Goal: Book appointment/travel/reservation

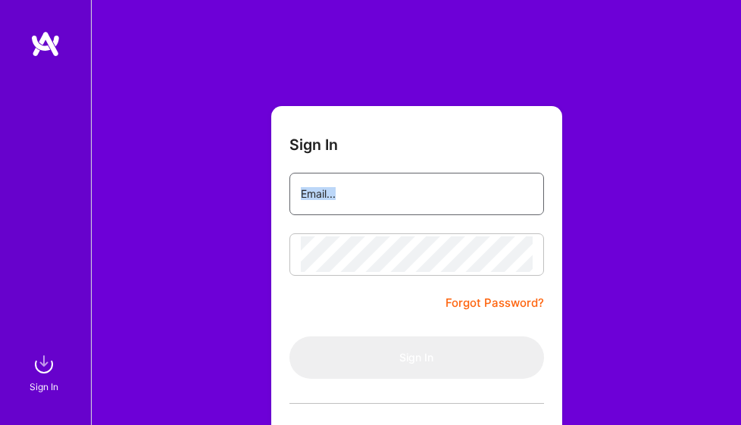
click at [412, 208] on input "email" at bounding box center [417, 194] width 232 height 36
type input "[DOMAIN_NAME][EMAIL_ADDRESS][DOMAIN_NAME]"
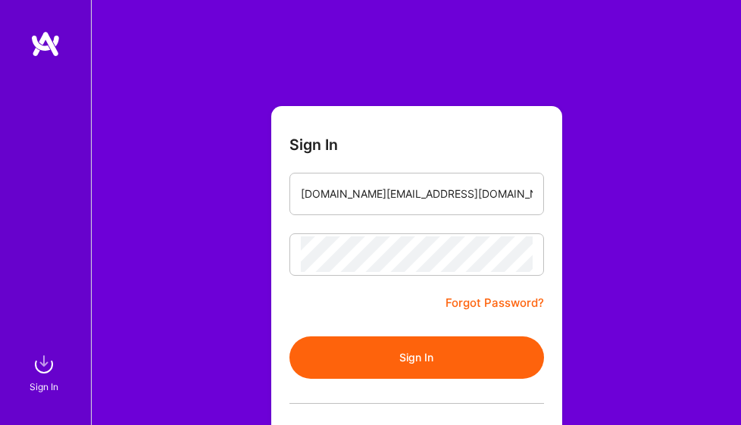
click at [416, 349] on button "Sign In" at bounding box center [416, 357] width 255 height 42
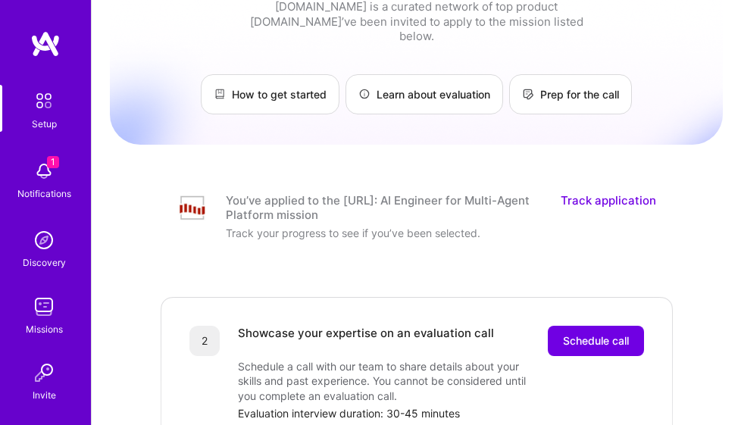
scroll to position [76, 0]
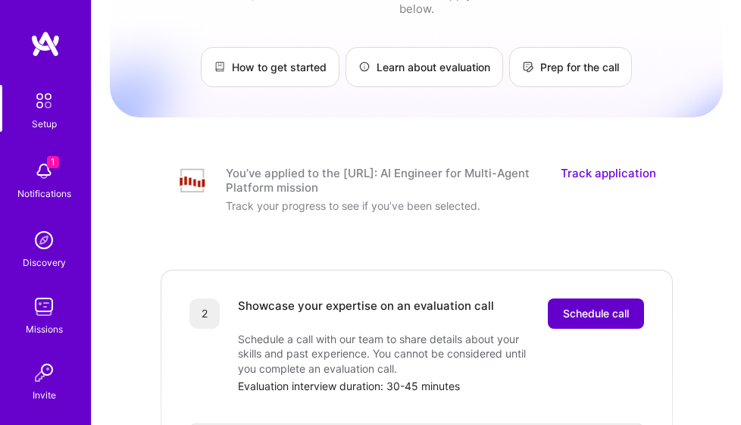
click at [597, 306] on span "Schedule call" at bounding box center [596, 313] width 66 height 15
